Goal: Transaction & Acquisition: Book appointment/travel/reservation

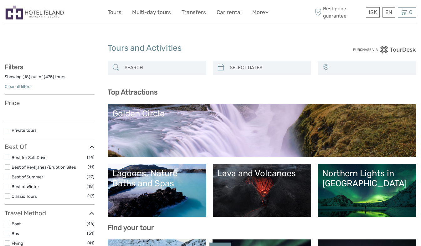
select select
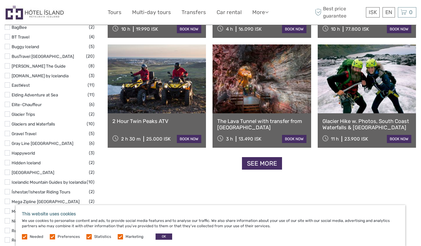
scroll to position [751, 0]
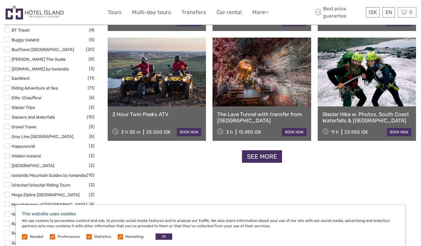
click at [273, 159] on link "See more" at bounding box center [262, 156] width 40 height 13
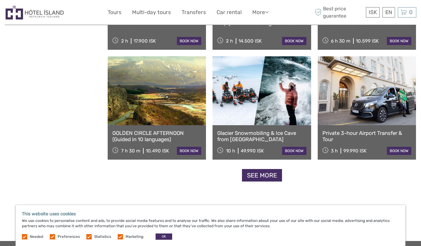
scroll to position [1252, 0]
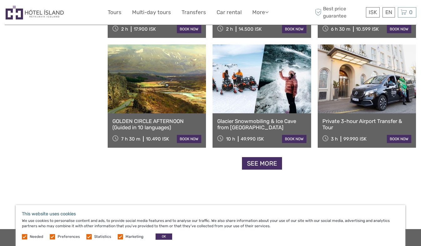
click at [259, 163] on link "See more" at bounding box center [262, 163] width 40 height 13
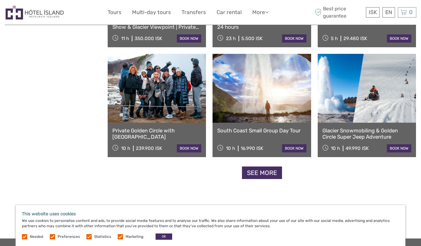
scroll to position [1909, 0]
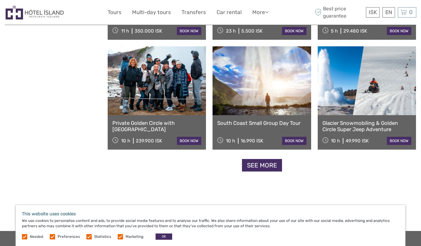
click at [269, 166] on link "See more" at bounding box center [262, 165] width 40 height 13
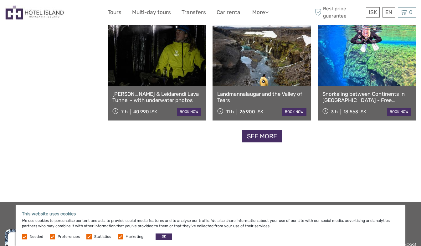
scroll to position [2597, 0]
click at [267, 137] on link "See more" at bounding box center [262, 136] width 40 height 13
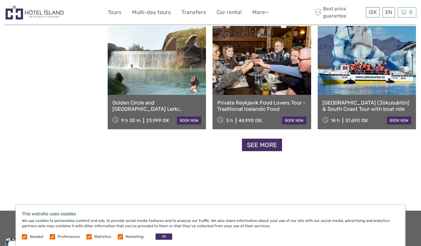
scroll to position [3254, 0]
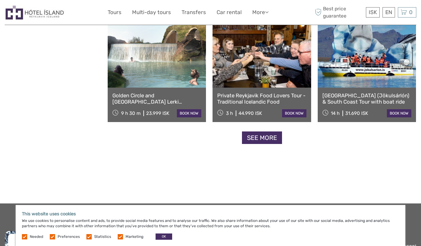
click at [268, 140] on link "See more" at bounding box center [262, 137] width 40 height 13
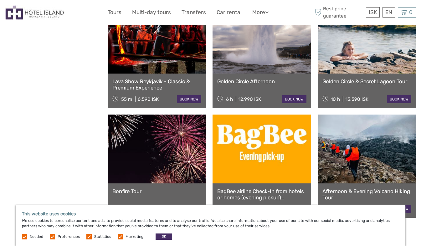
scroll to position [3880, 0]
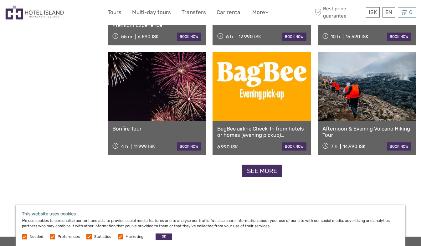
click at [265, 172] on link "See more" at bounding box center [262, 171] width 40 height 13
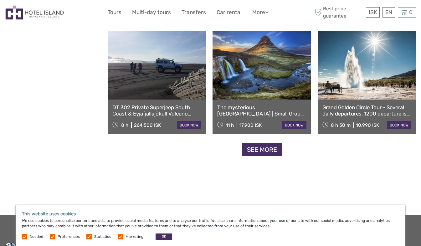
scroll to position [4600, 0]
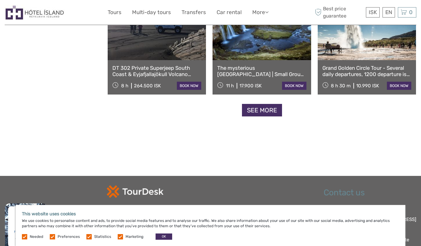
click at [273, 110] on link "See more" at bounding box center [262, 110] width 40 height 13
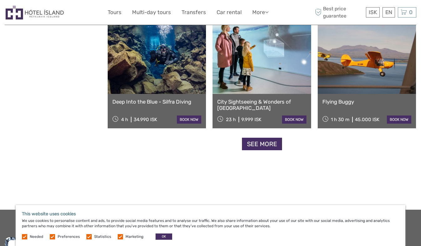
scroll to position [5226, 0]
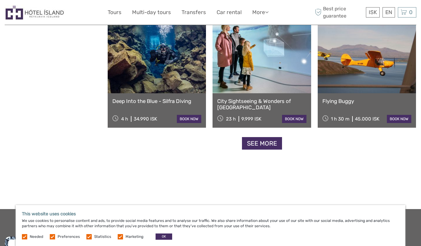
click at [268, 144] on link "See more" at bounding box center [262, 143] width 40 height 13
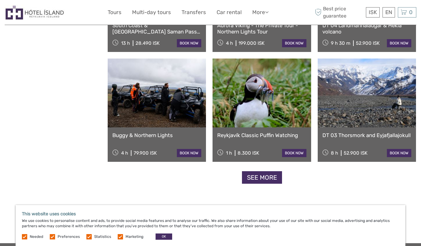
scroll to position [5851, 0]
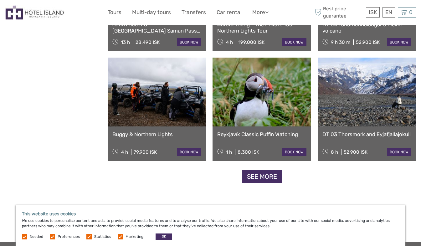
click at [273, 178] on link "See more" at bounding box center [262, 176] width 40 height 13
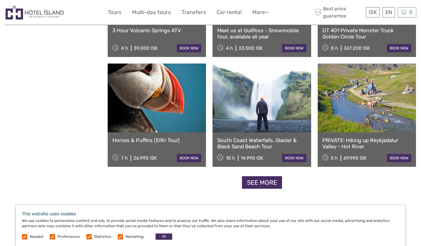
scroll to position [6509, 0]
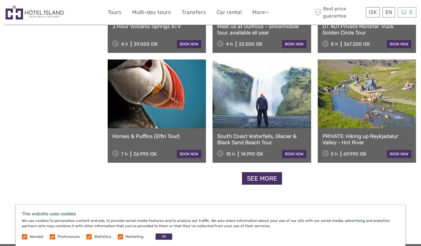
click at [267, 178] on link "See more" at bounding box center [262, 178] width 40 height 13
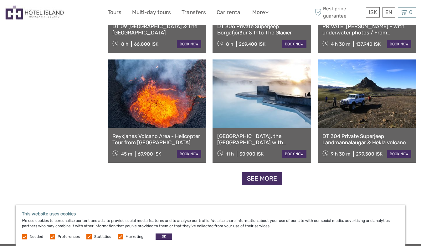
scroll to position [7197, 0]
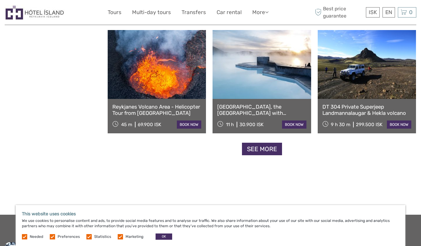
click at [256, 153] on link "See more" at bounding box center [262, 149] width 40 height 13
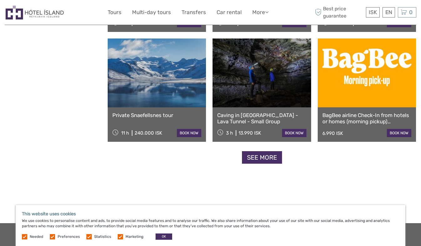
scroll to position [7854, 0]
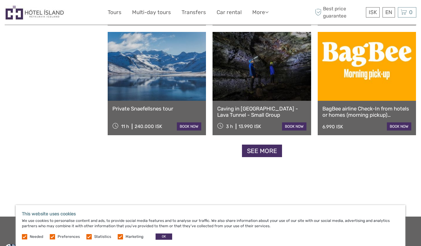
click at [270, 151] on link "See more" at bounding box center [262, 151] width 40 height 13
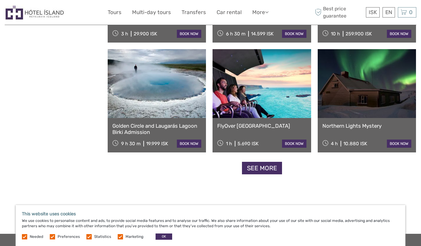
scroll to position [8511, 0]
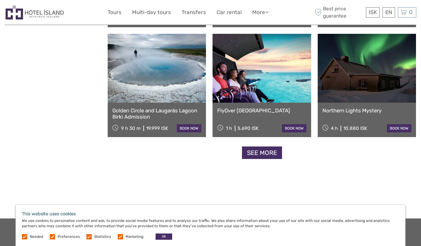
click at [244, 110] on link "FlyOver Iceland" at bounding box center [261, 110] width 89 height 6
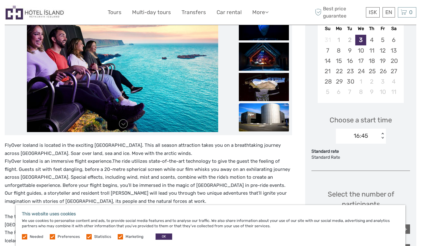
scroll to position [156, 0]
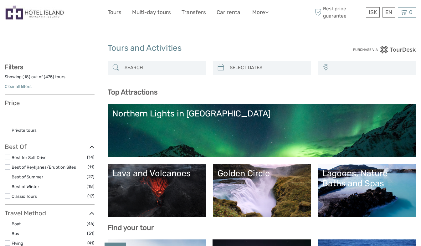
select select
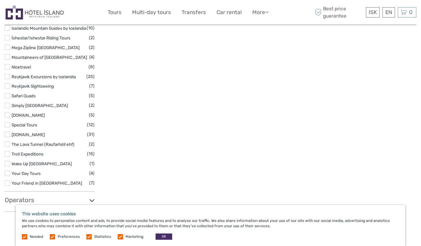
scroll to position [899, 0]
click at [30, 136] on link "[DOMAIN_NAME]" at bounding box center [28, 133] width 33 height 5
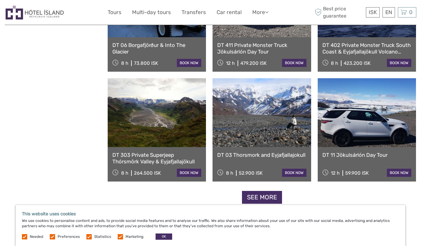
scroll to position [599, 0]
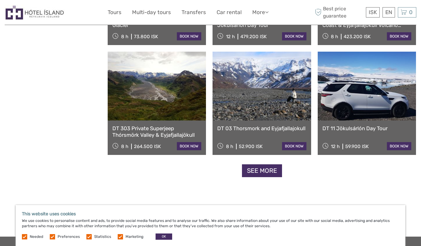
click at [266, 173] on link "See more" at bounding box center [262, 170] width 40 height 13
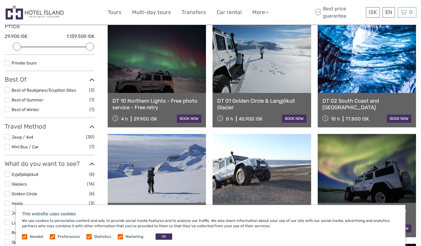
scroll to position [35, 0]
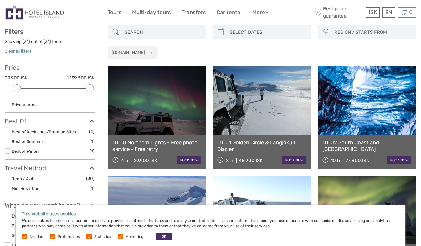
click at [161, 144] on link "DT 10 Northern Lights - Free photo service - Free retry" at bounding box center [156, 145] width 89 height 13
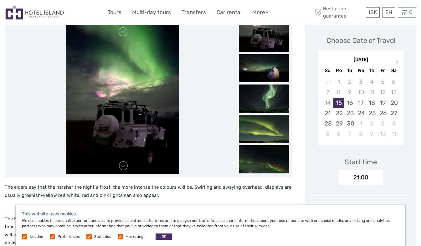
scroll to position [31, 0]
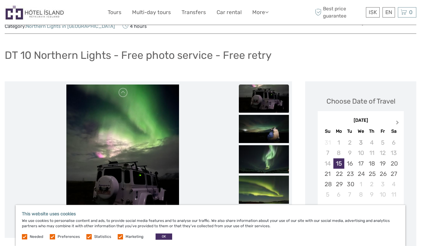
click at [397, 119] on span "Next Month" at bounding box center [397, 123] width 0 height 9
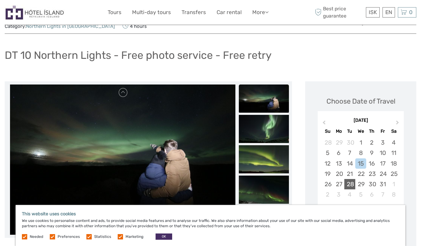
click at [353, 179] on div "28" at bounding box center [349, 184] width 11 height 10
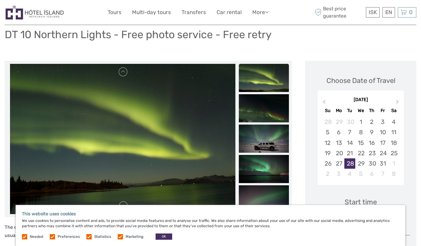
scroll to position [63, 0]
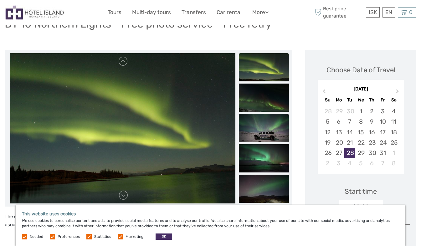
click at [272, 125] on img at bounding box center [264, 128] width 50 height 28
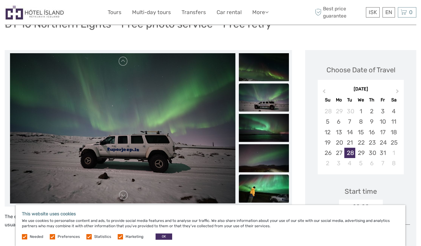
click at [260, 175] on img at bounding box center [264, 189] width 50 height 28
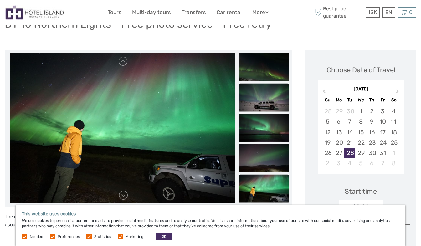
click at [264, 84] on img at bounding box center [264, 98] width 50 height 28
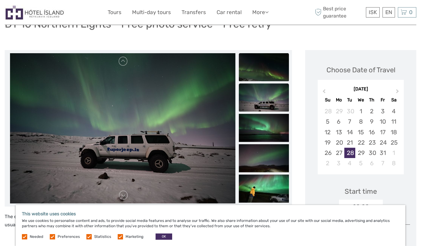
click at [264, 66] on img at bounding box center [264, 67] width 50 height 28
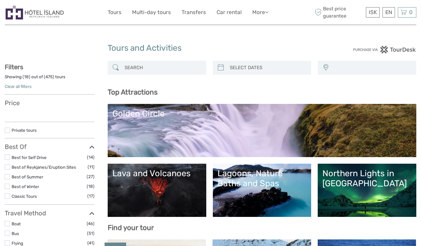
select select
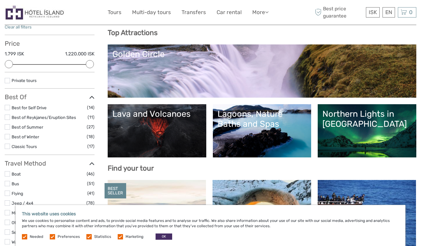
scroll to position [63, 0]
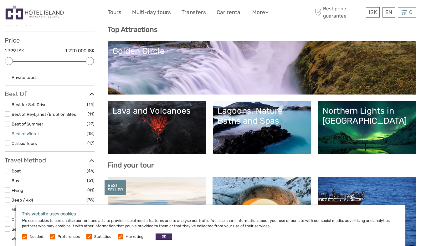
click at [32, 135] on link "Best of Winter" at bounding box center [26, 133] width 28 height 5
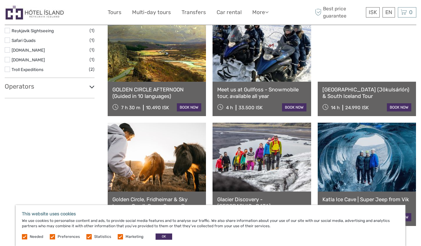
scroll to position [505, 0]
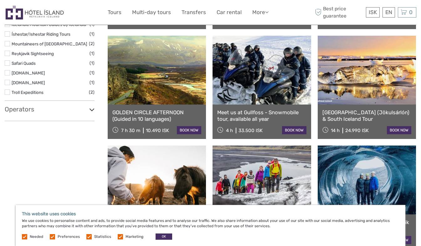
click at [259, 79] on link at bounding box center [261, 70] width 98 height 69
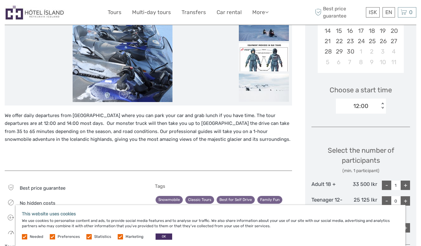
scroll to position [125, 0]
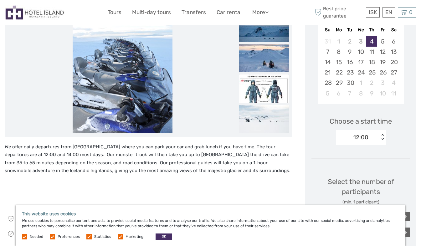
click at [253, 89] on img at bounding box center [264, 88] width 50 height 28
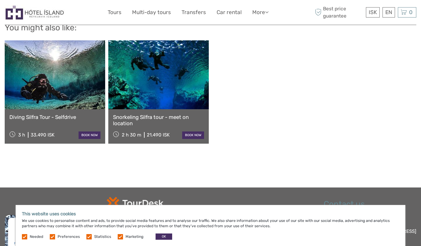
scroll to position [626, 0]
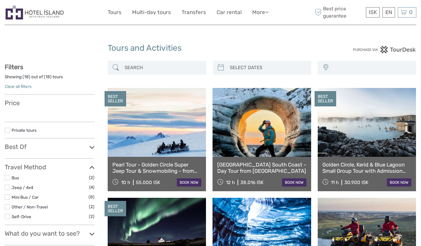
select select
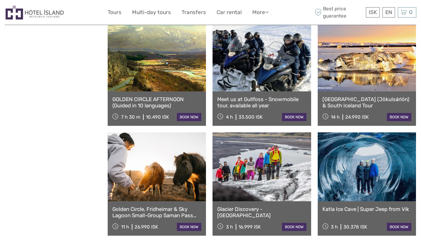
select select
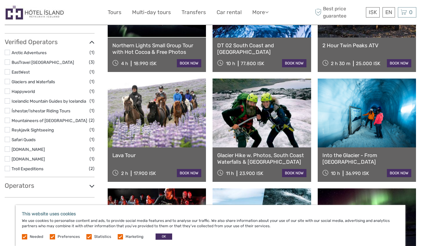
scroll to position [254, 0]
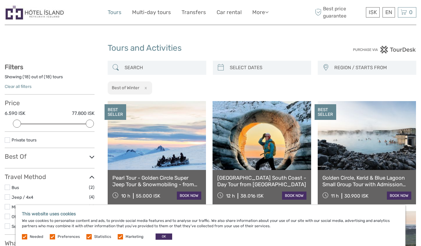
click at [116, 13] on link "Tours" at bounding box center [115, 12] width 14 height 9
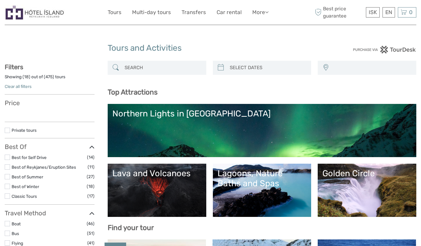
select select
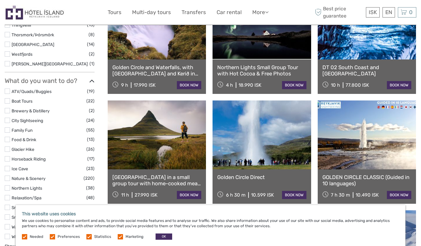
scroll to position [469, 0]
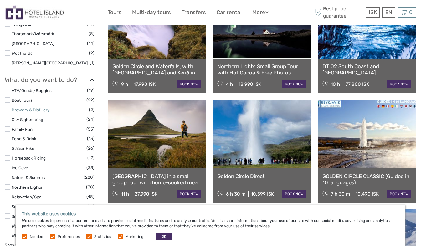
click at [40, 110] on link "Brewery & Distillery" at bounding box center [31, 109] width 38 height 5
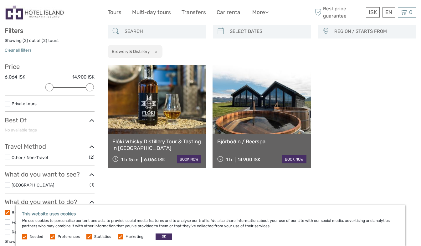
scroll to position [35, 0]
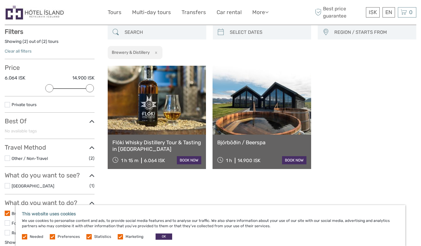
click at [239, 142] on link "Bjórböðin / Beerspa" at bounding box center [261, 142] width 89 height 6
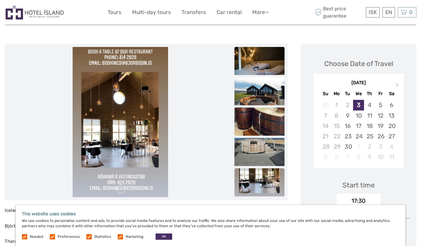
scroll to position [31, 0]
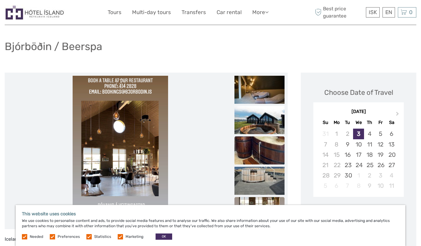
click at [254, 152] on img at bounding box center [259, 150] width 50 height 28
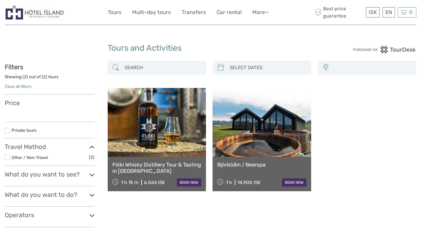
select select
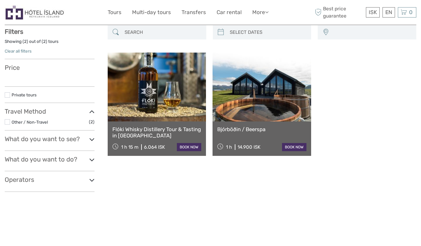
select select
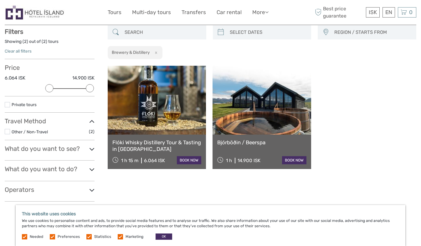
scroll to position [0, 0]
click at [148, 143] on link "Flóki Whisky Distillery Tour & Tasting in [GEOGRAPHIC_DATA]" at bounding box center [156, 145] width 89 height 13
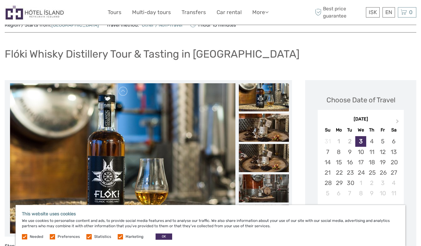
scroll to position [31, 0]
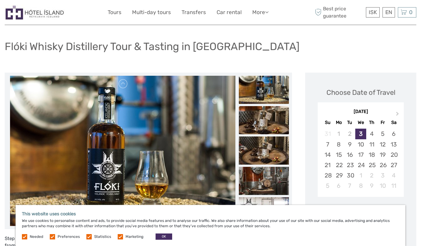
click at [264, 121] on img at bounding box center [264, 120] width 50 height 28
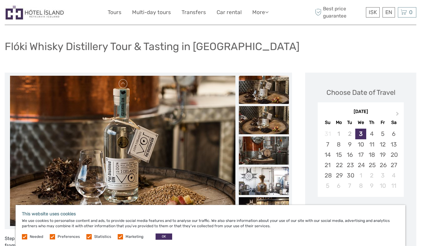
click at [263, 179] on img at bounding box center [264, 181] width 50 height 28
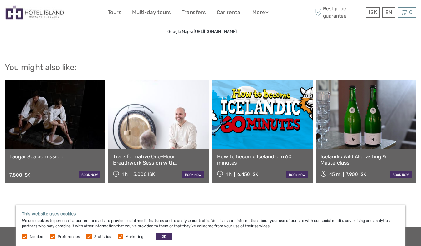
scroll to position [782, 0]
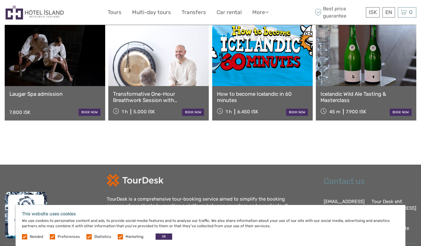
click at [339, 91] on link "Icelandic Wild Ale Tasting & Masterclass" at bounding box center [365, 97] width 91 height 13
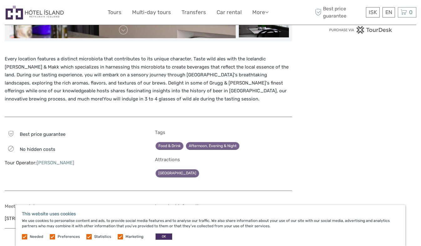
scroll to position [63, 0]
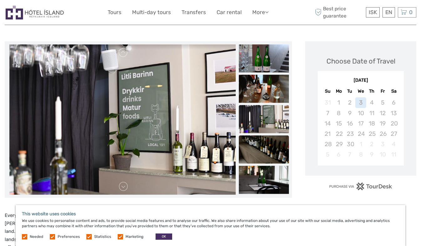
click at [260, 156] on img at bounding box center [264, 149] width 50 height 28
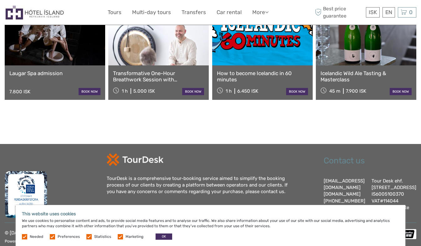
scroll to position [823, 0]
